Goal: Register for event/course

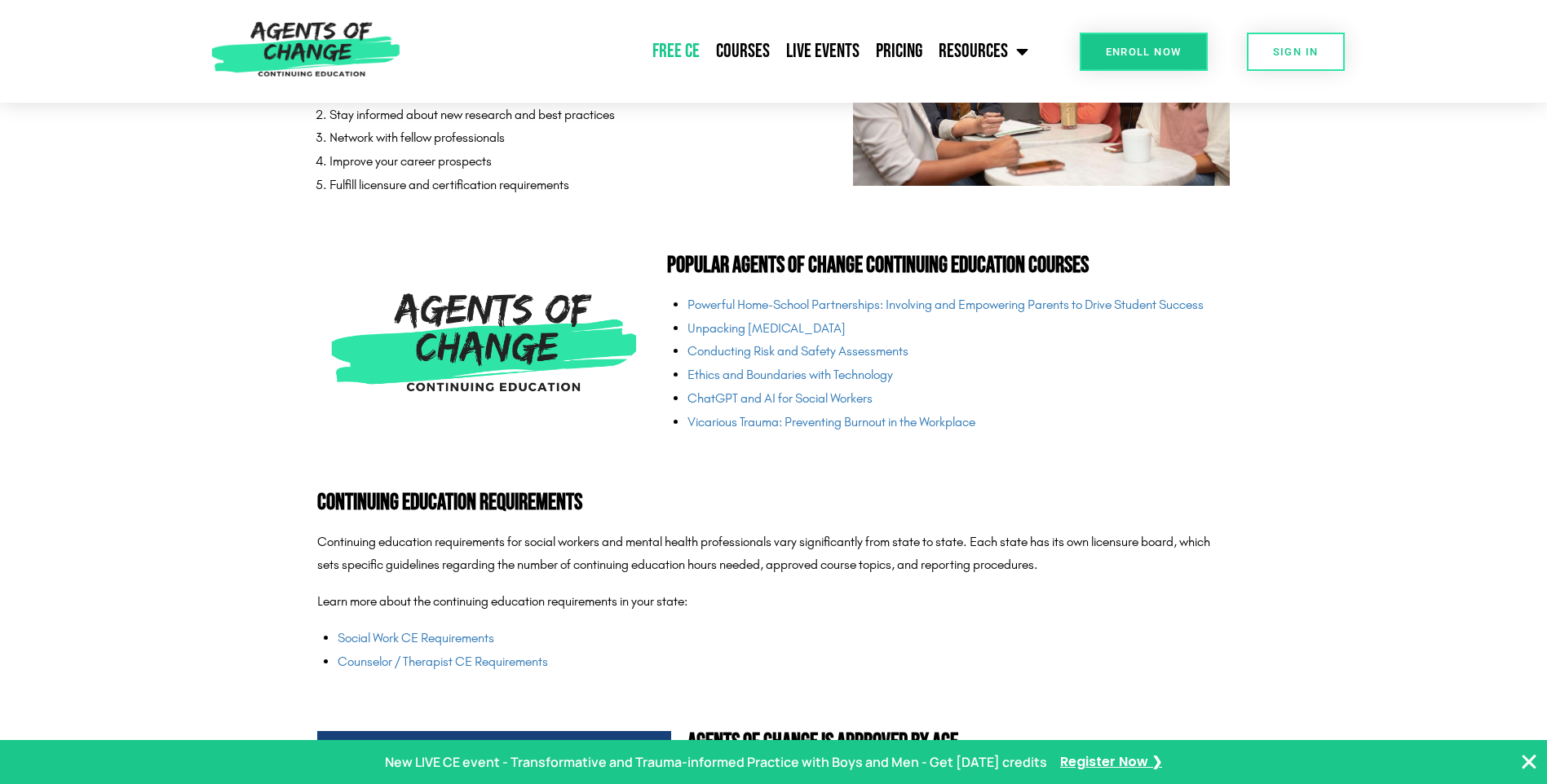
scroll to position [3749, 0]
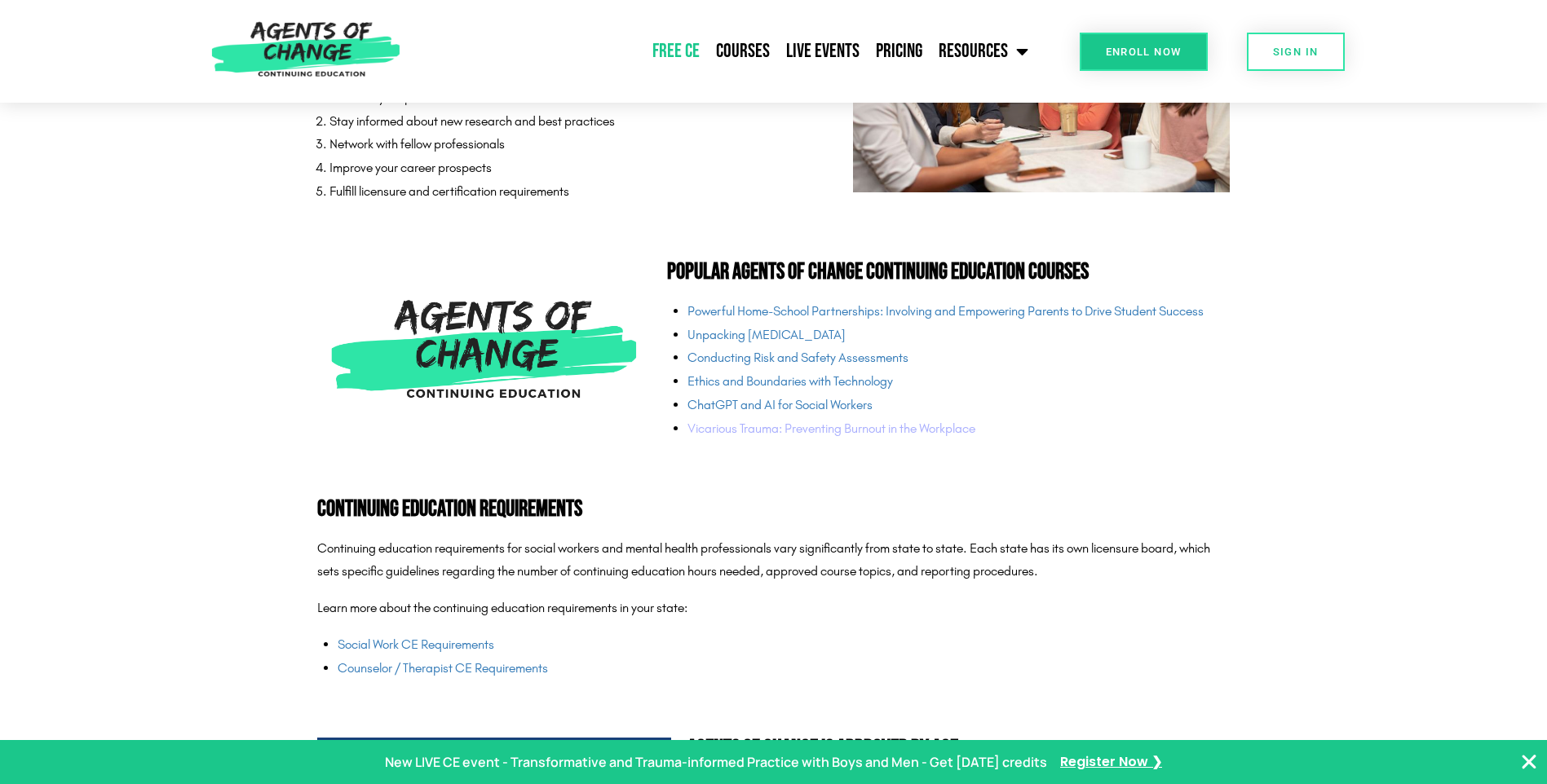
click at [933, 428] on link "Vicarious Trauma: Preventing Burnout in the Workplace" at bounding box center [831, 428] width 288 height 15
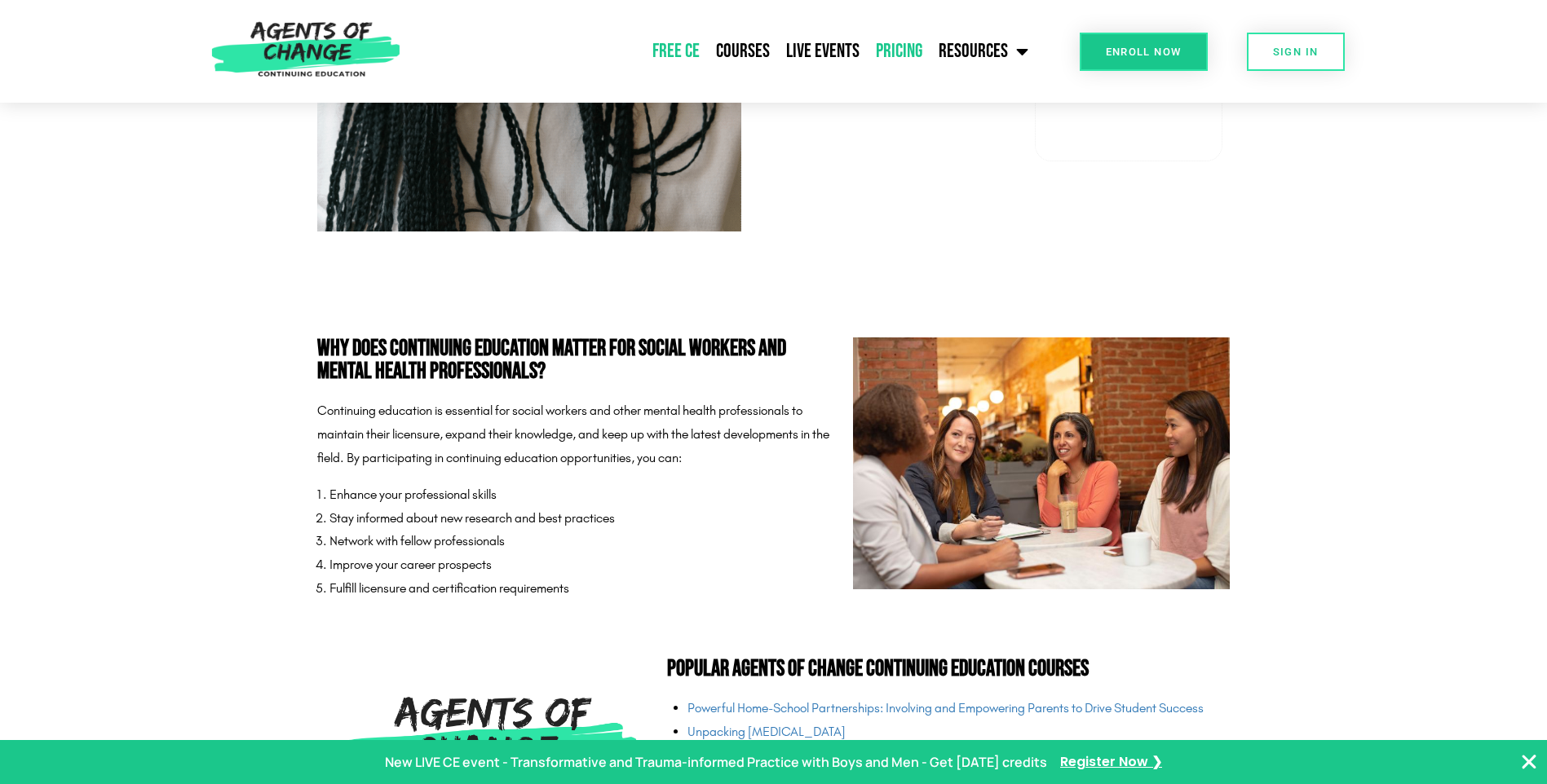
scroll to position [3179, 0]
